Goal: Information Seeking & Learning: Check status

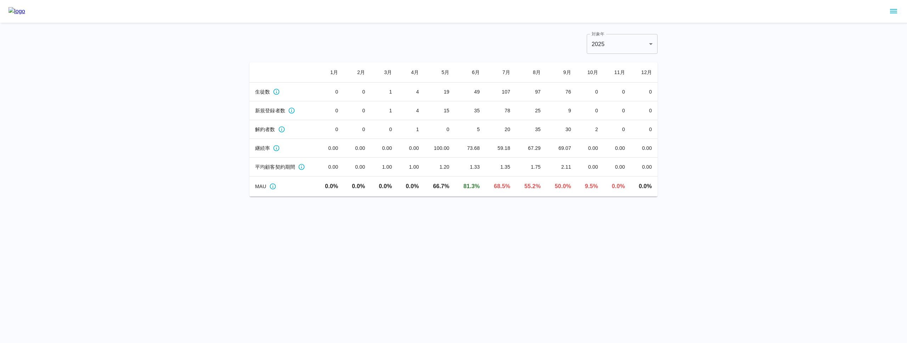
click at [892, 12] on icon "sidemenu" at bounding box center [893, 11] width 9 height 9
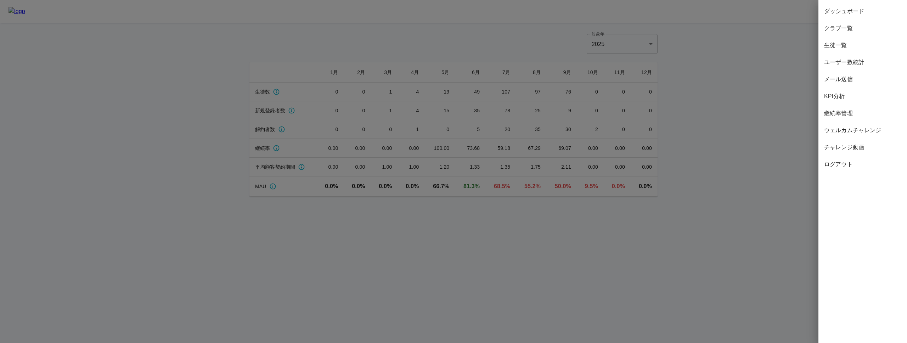
click at [737, 101] on div at bounding box center [453, 171] width 907 height 343
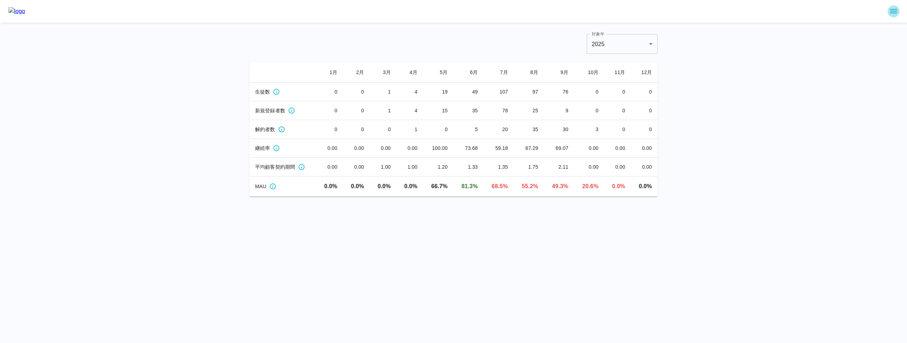
click at [891, 13] on icon "sidemenu" at bounding box center [893, 11] width 9 height 9
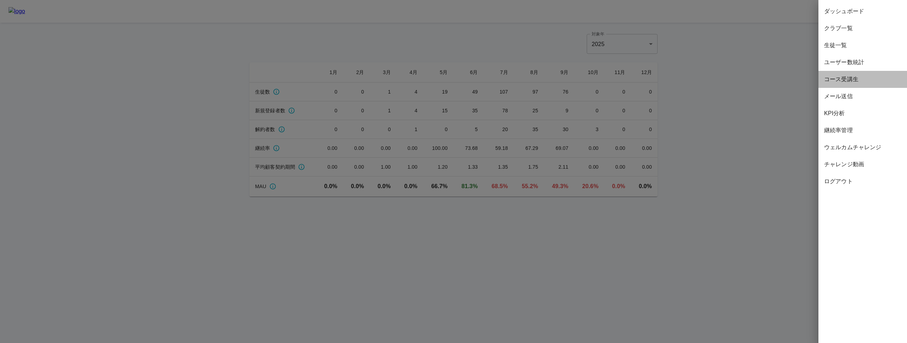
click at [854, 80] on span "コース受講生" at bounding box center [862, 79] width 77 height 9
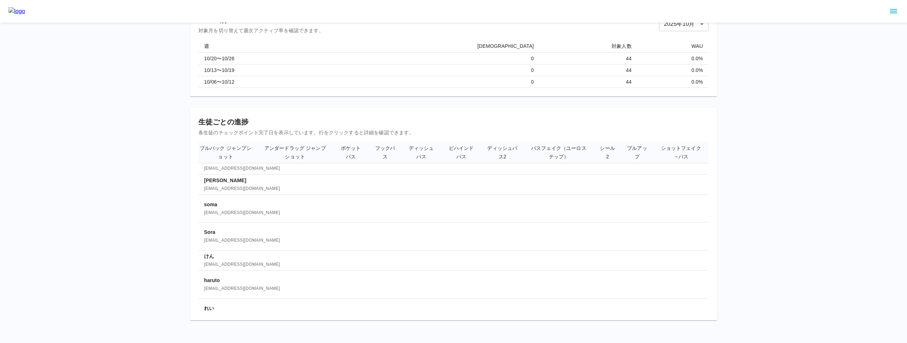
scroll to position [0, 553]
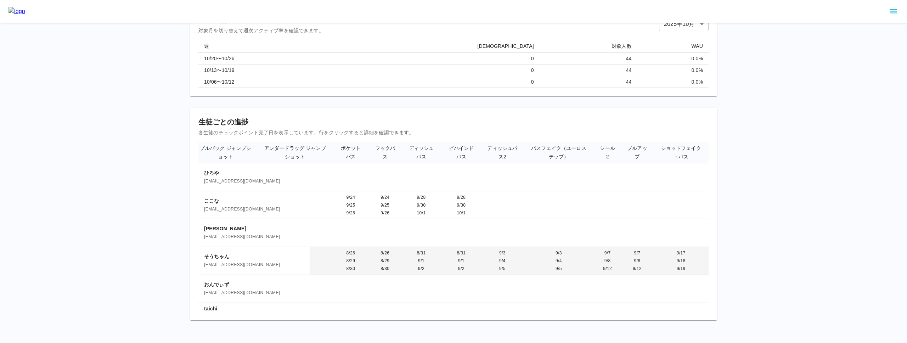
click at [231, 262] on span "[EMAIL_ADDRESS][DOMAIN_NAME]" at bounding box center [254, 265] width 100 height 7
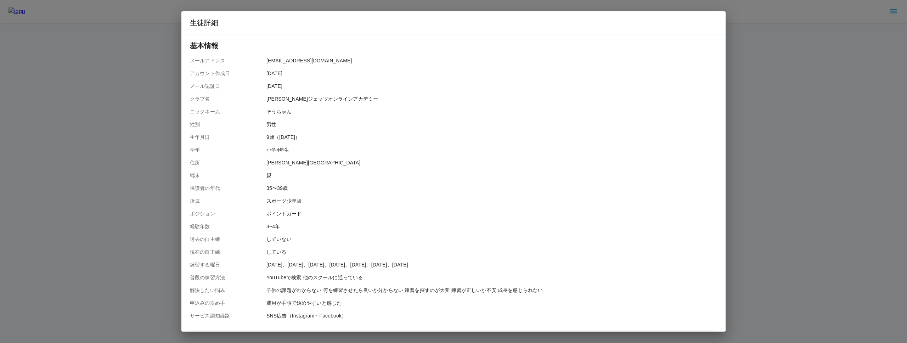
scroll to position [152, 0]
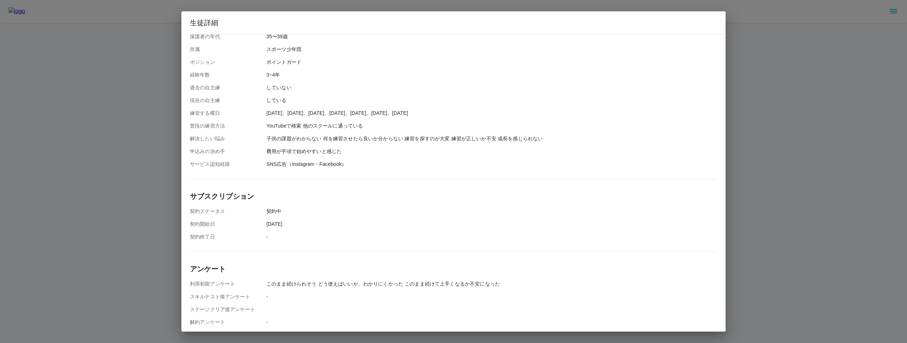
click at [111, 204] on div "生徒詳細 基本情報 メールアドレス [EMAIL_ADDRESS][DOMAIN_NAME] アカウント作成[DATE] メール認証[DATE] クラブ名 […" at bounding box center [453, 171] width 907 height 343
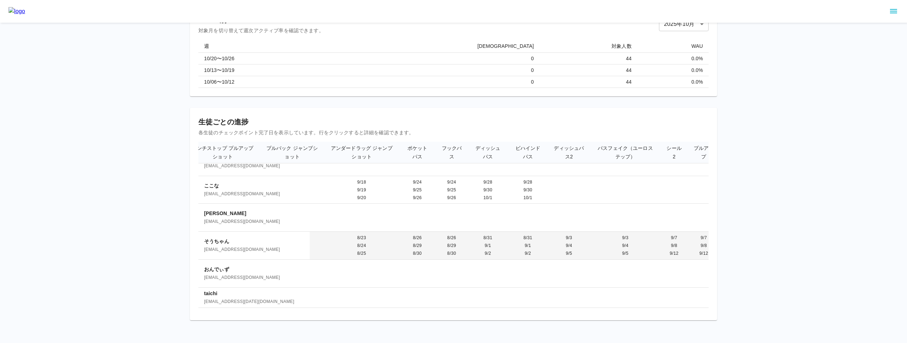
scroll to position [15, 553]
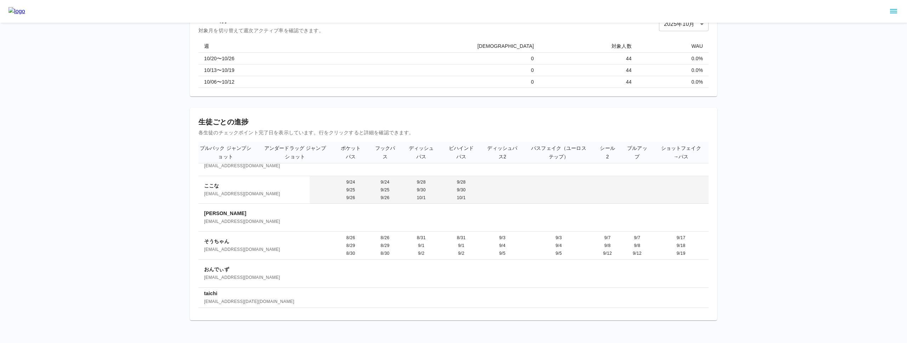
click at [214, 185] on p "ここな" at bounding box center [254, 185] width 100 height 7
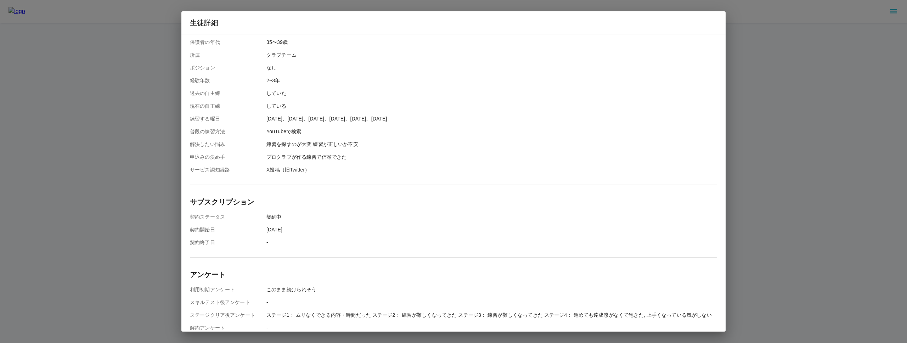
scroll to position [152, 0]
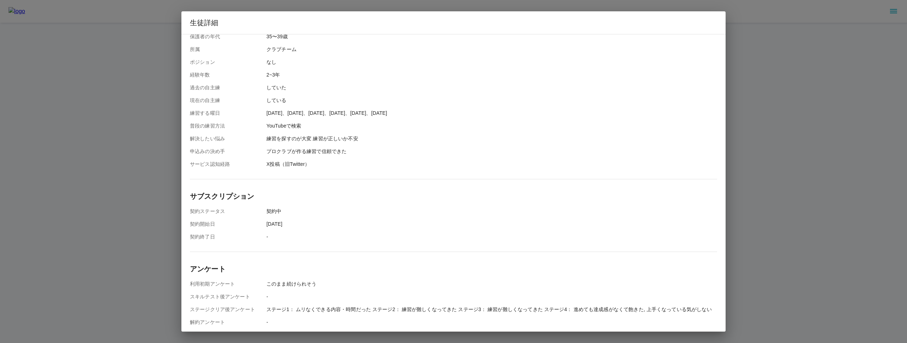
click at [97, 190] on div "生徒詳細 基本情報 メールアドレス [EMAIL_ADDRESS][DOMAIN_NAME] アカウント作成[DATE] メール認証[DATE] クラブ名 […" at bounding box center [453, 171] width 907 height 343
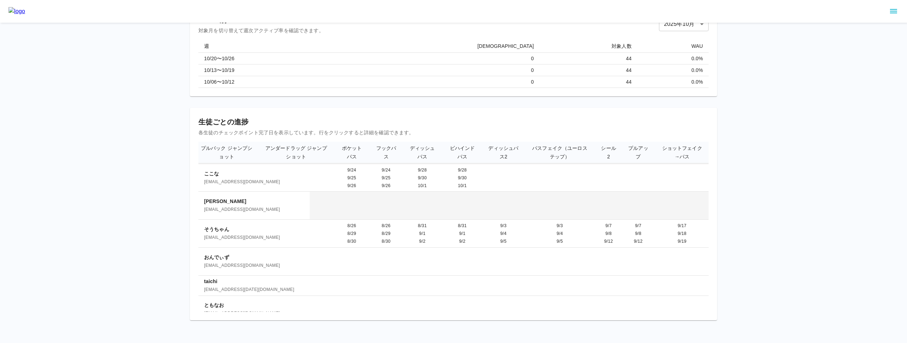
scroll to position [35, 552]
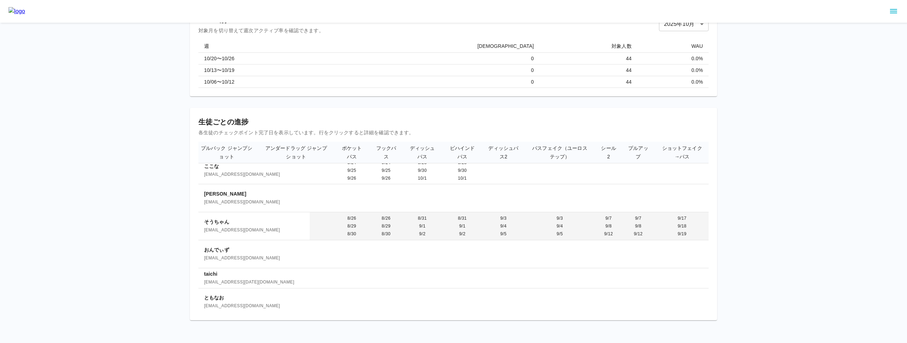
click at [235, 223] on p "そうちゃん" at bounding box center [254, 221] width 100 height 7
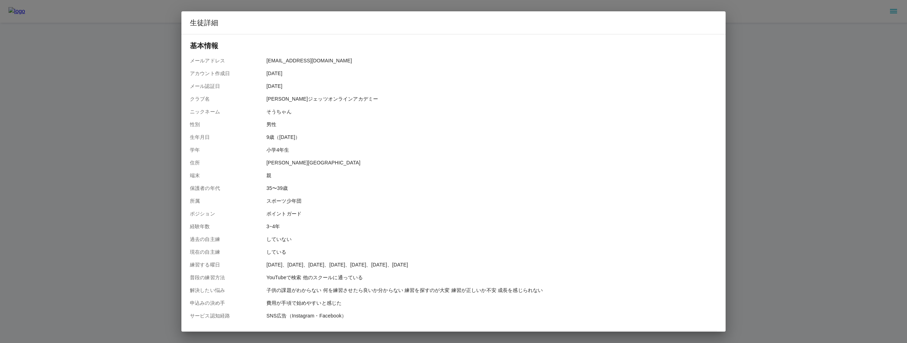
scroll to position [152, 0]
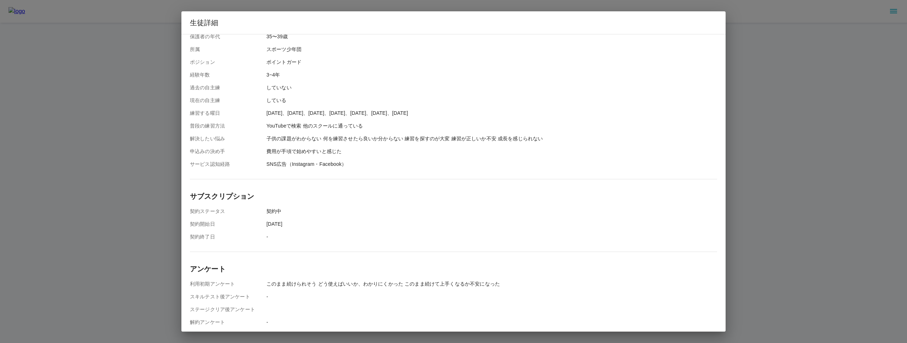
click at [139, 219] on div "生徒詳細 基本情報 メールアドレス [EMAIL_ADDRESS][DOMAIN_NAME] アカウント作成[DATE] メール認証[DATE] クラブ名 […" at bounding box center [453, 171] width 907 height 343
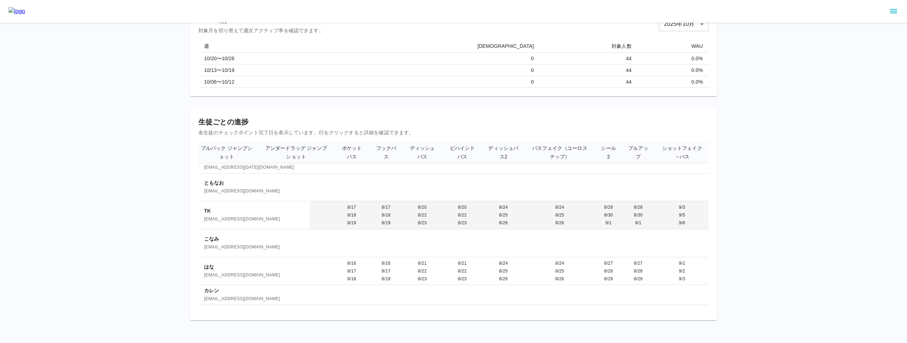
scroll to position [152, 552]
click at [465, 211] on td "8/20 8/22 8/23" at bounding box center [463, 213] width 40 height 28
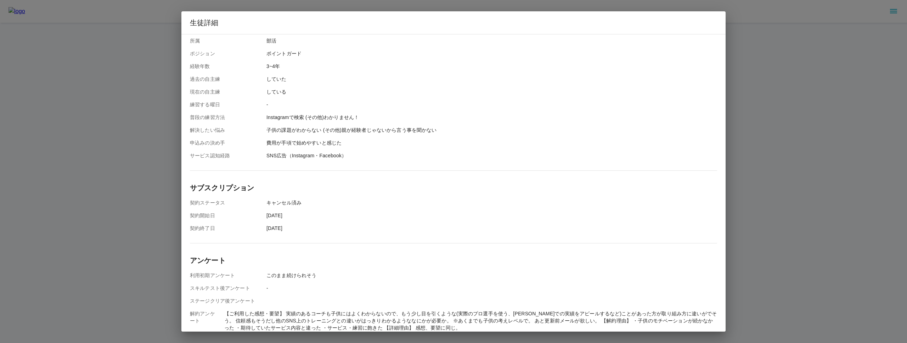
scroll to position [166, 0]
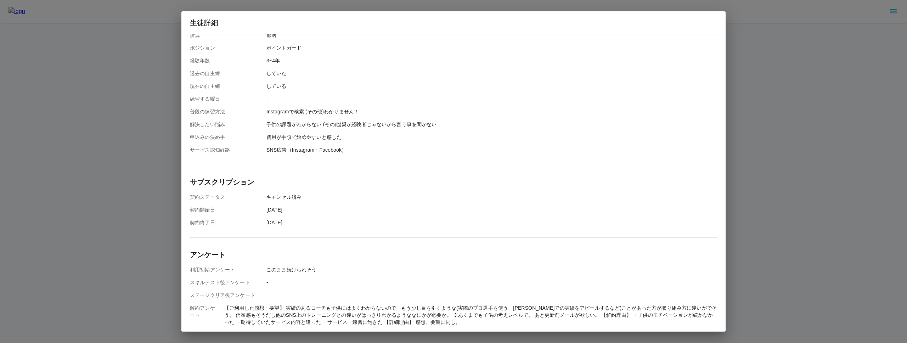
click at [17, 232] on div "生徒詳細 基本情報 メールアドレス [EMAIL_ADDRESS][DOMAIN_NAME] アカウント作成[DATE] メール認証[DATE] クラブ名 […" at bounding box center [453, 171] width 907 height 343
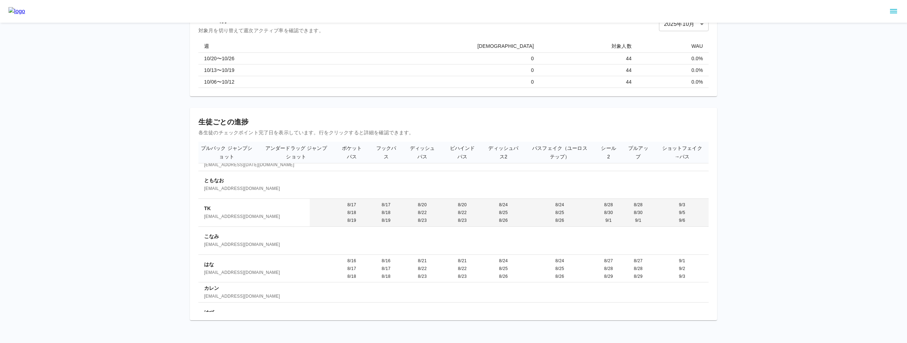
scroll to position [152, 553]
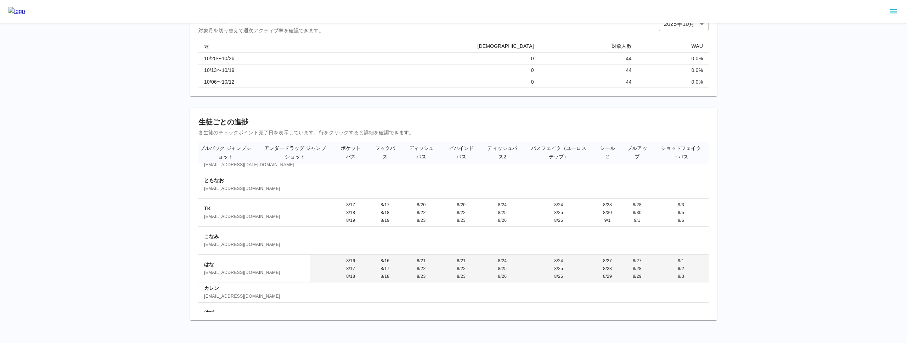
click at [320, 268] on td "8/9 8/10 8/13" at bounding box center [295, 269] width 75 height 28
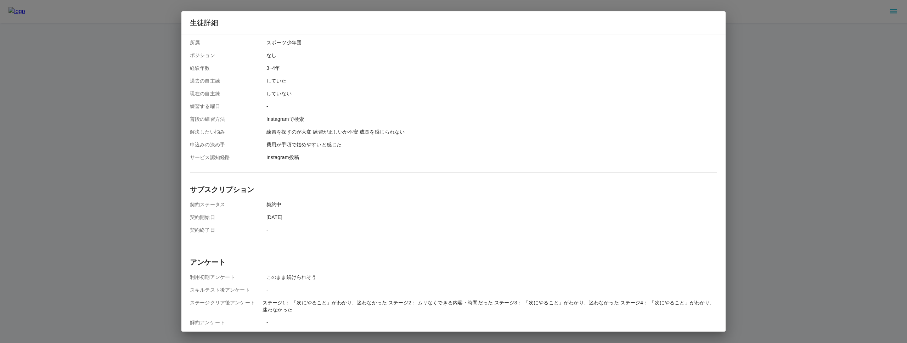
scroll to position [159, 0]
click at [139, 221] on div "生徒詳細 基本情報 メールアドレス [EMAIL_ADDRESS][DOMAIN_NAME] アカウント作成[DATE] メール認証[DATE] クラブ名 […" at bounding box center [453, 171] width 907 height 343
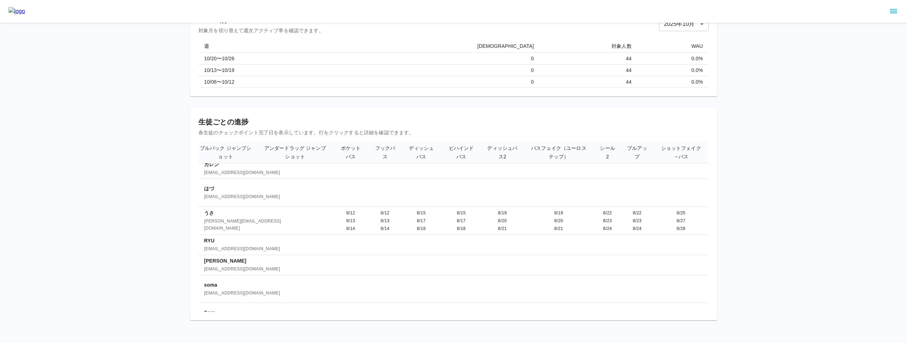
scroll to position [277, 553]
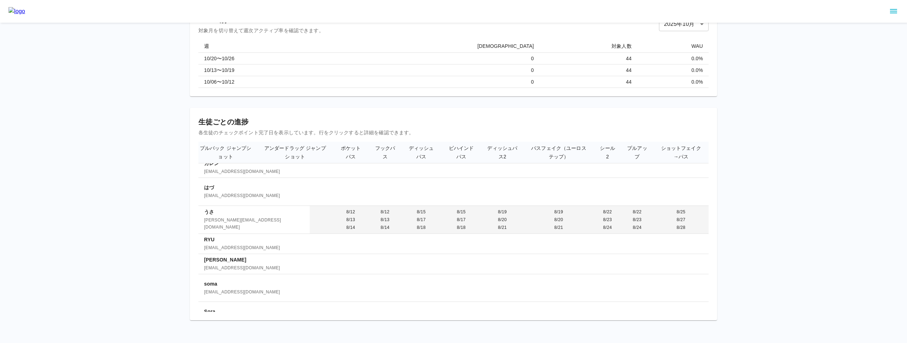
click at [371, 208] on td "8/12 8/13 8/14" at bounding box center [385, 220] width 33 height 28
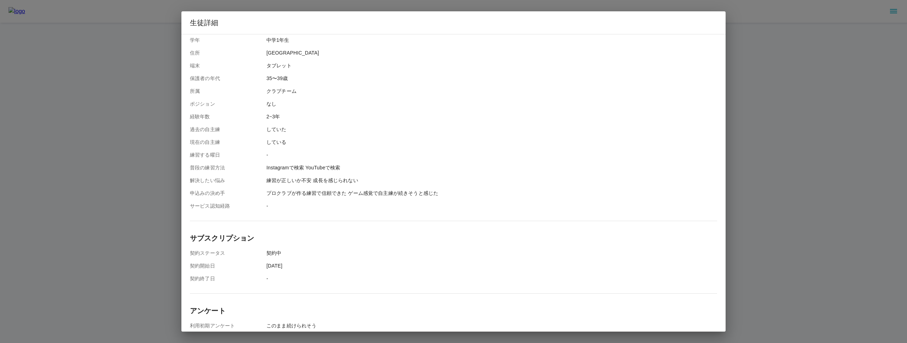
scroll to position [180, 0]
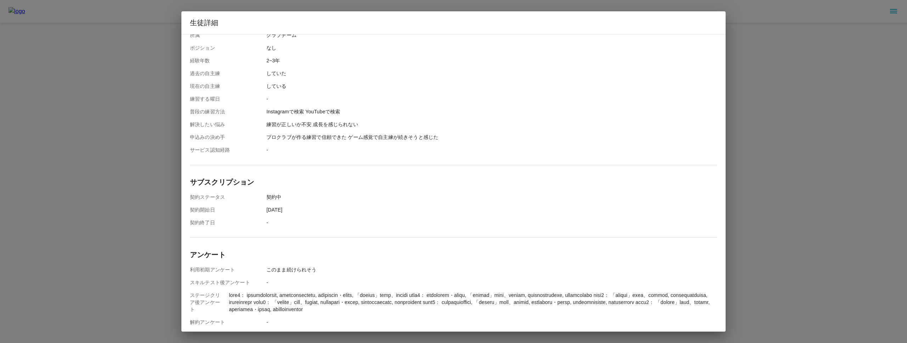
click at [122, 252] on div "生徒詳細 基本情報 メールアドレス [EMAIL_ADDRESS][DOMAIN_NAME] アカウント作成[DATE] メール認証[DATE] クラブ名 […" at bounding box center [453, 171] width 907 height 343
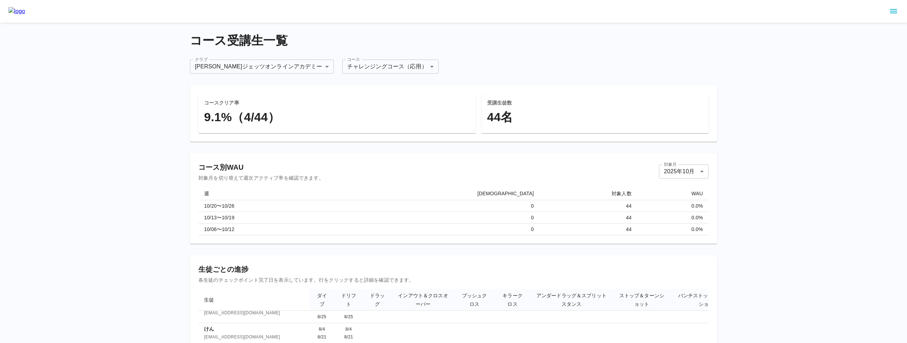
scroll to position [0, 0]
click at [359, 69] on body "**********" at bounding box center [453, 245] width 907 height 491
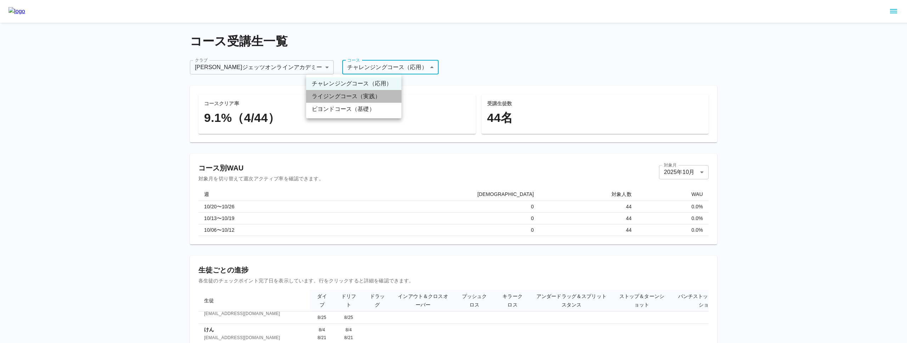
click at [363, 94] on li "ライジングコース（実践）" at bounding box center [353, 96] width 95 height 13
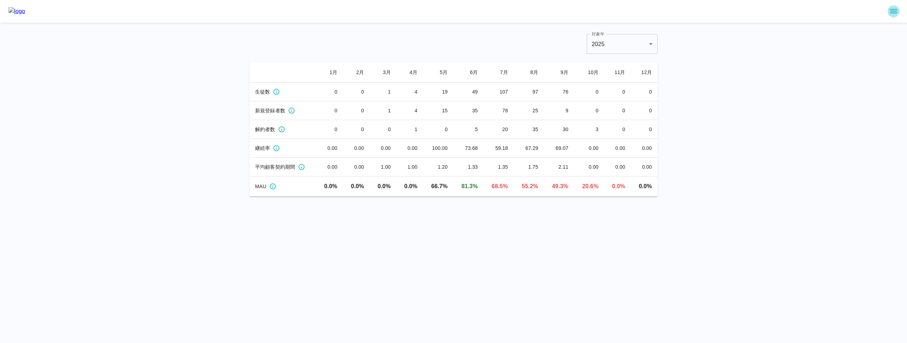
click at [894, 15] on icon "sidemenu" at bounding box center [893, 11] width 9 height 9
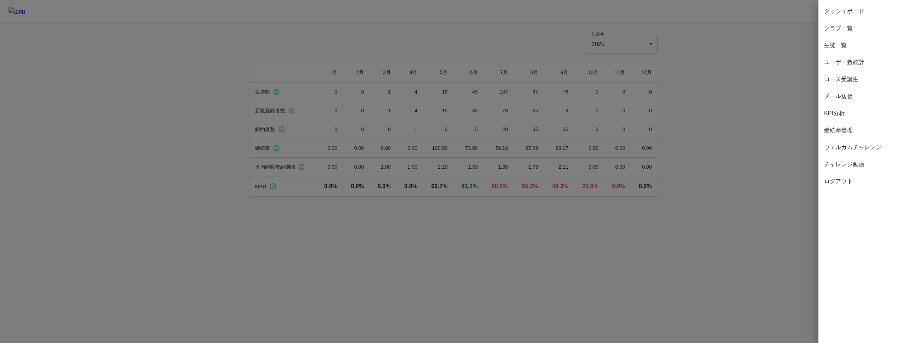
click at [864, 77] on span "コース受講生" at bounding box center [862, 79] width 77 height 9
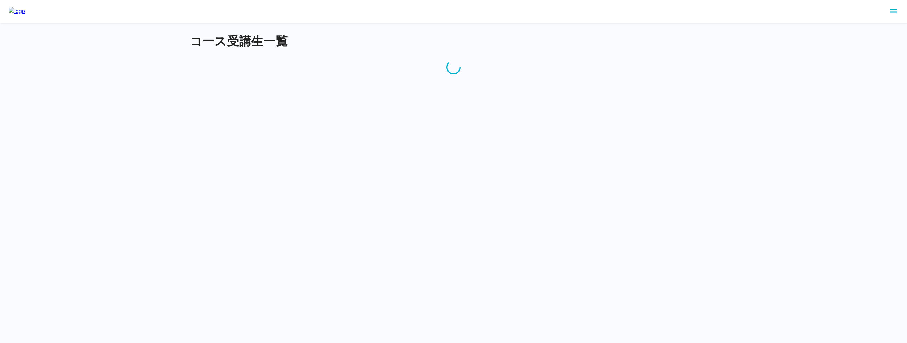
click at [207, 11] on div at bounding box center [453, 11] width 907 height 23
